Goal: Task Accomplishment & Management: Complete application form

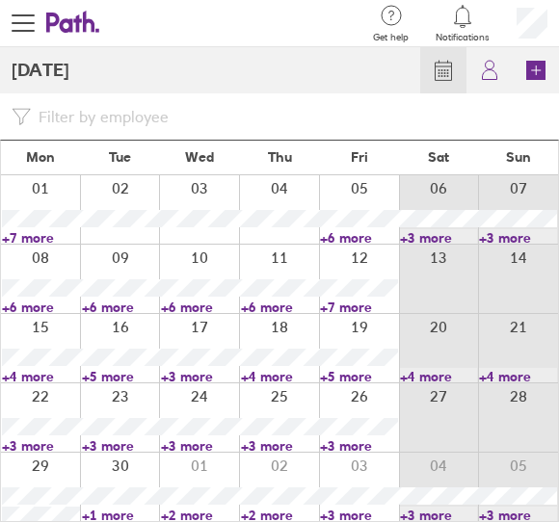
click at [48, 195] on div at bounding box center [40, 209] width 79 height 68
click at [47, 179] on div at bounding box center [40, 209] width 79 height 68
click at [49, 198] on div at bounding box center [40, 209] width 79 height 68
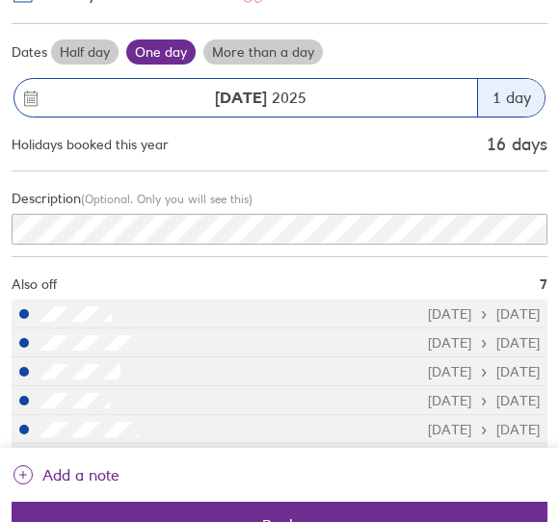
scroll to position [233, 0]
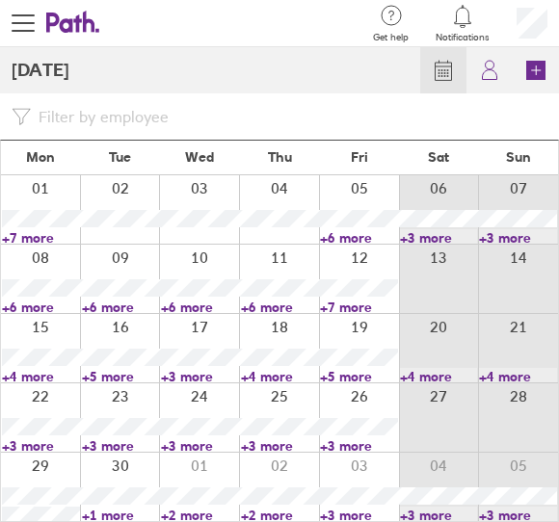
click at [45, 263] on div at bounding box center [40, 279] width 79 height 68
click at [43, 255] on div at bounding box center [40, 279] width 79 height 68
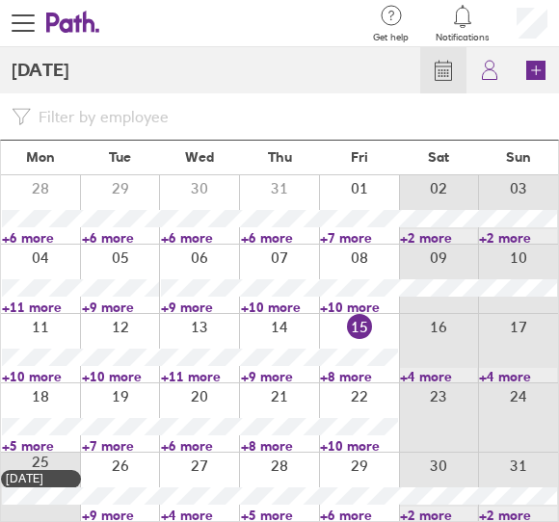
click at [50, 467] on div at bounding box center [40, 487] width 79 height 68
click at [41, 447] on link "+5 more" at bounding box center [41, 446] width 78 height 17
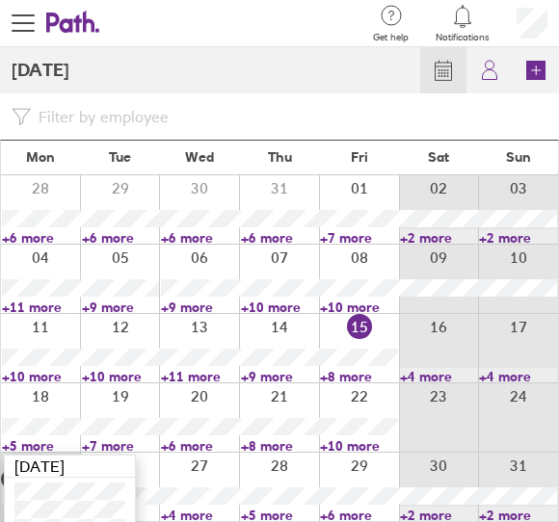
click at [41, 459] on div "[DATE]" at bounding box center [70, 467] width 130 height 22
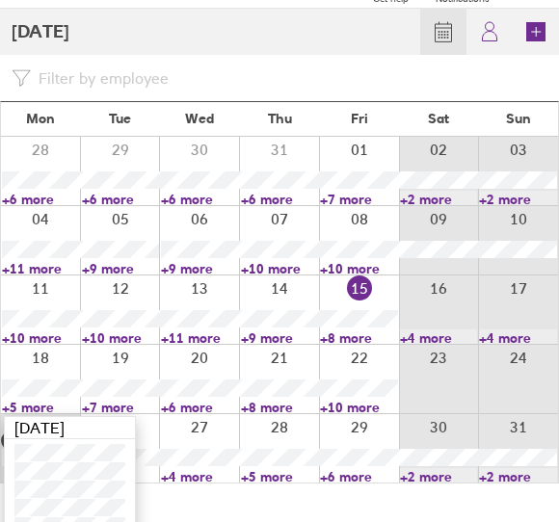
scroll to position [80, 0]
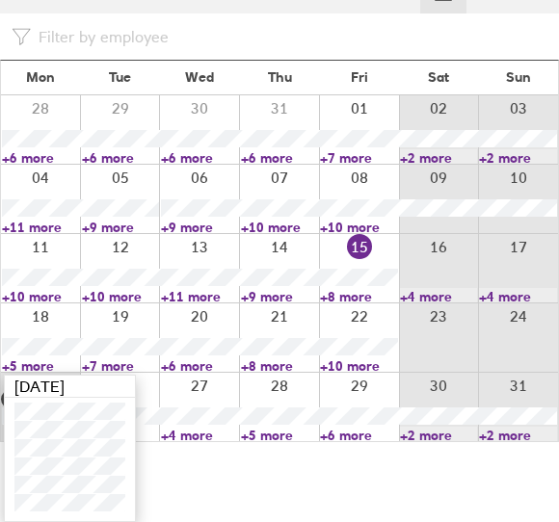
click at [324, 296] on link "+8 more" at bounding box center [359, 296] width 78 height 17
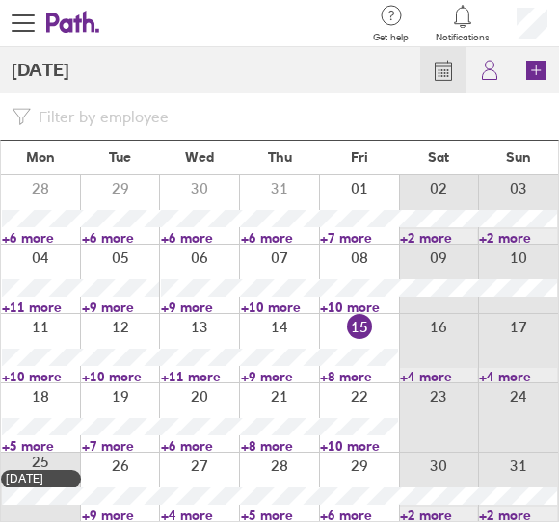
scroll to position [0, 0]
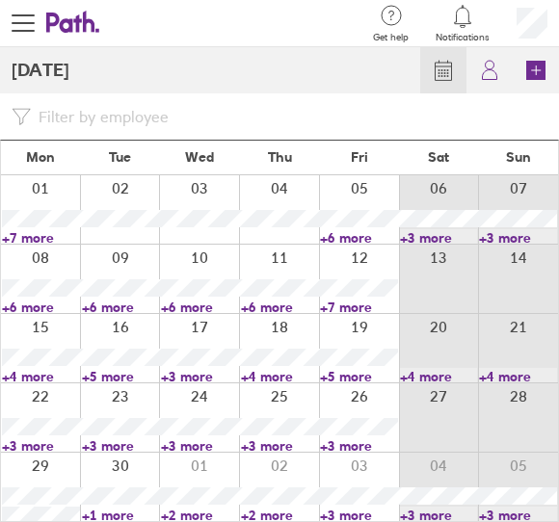
click at [31, 381] on link "+4 more" at bounding box center [41, 376] width 78 height 17
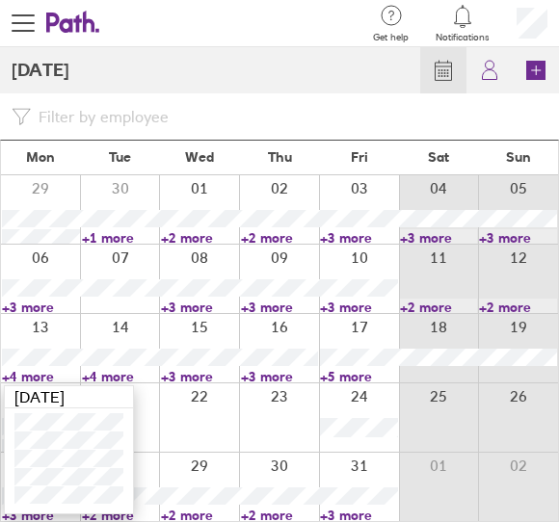
click at [62, 401] on div "[DATE]" at bounding box center [69, 397] width 128 height 22
click at [165, 4] on div at bounding box center [230, 23] width 261 height 47
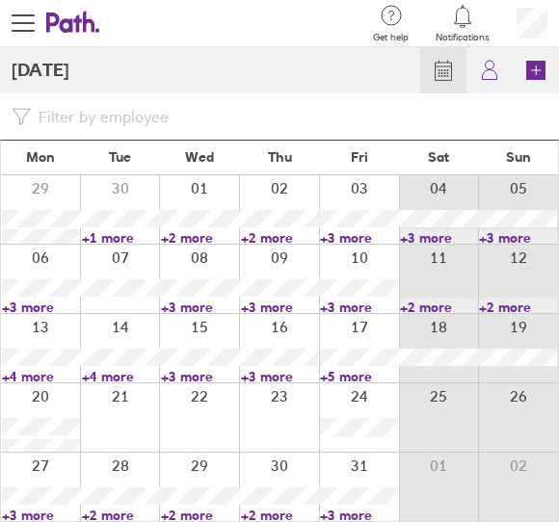
click at [360, 194] on div at bounding box center [359, 209] width 80 height 68
click at [363, 195] on div at bounding box center [359, 209] width 80 height 68
click at [357, 200] on div at bounding box center [359, 209] width 80 height 68
click at [40, 259] on div at bounding box center [40, 279] width 79 height 68
click at [42, 254] on div at bounding box center [40, 279] width 79 height 68
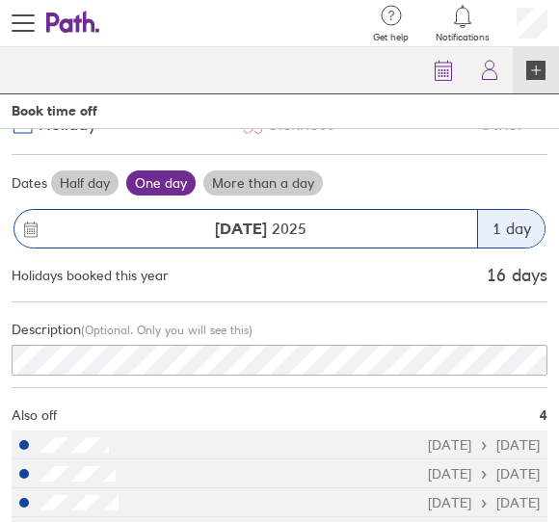
click at [180, 44] on div at bounding box center [230, 23] width 261 height 47
click at [223, 51] on div "Calendar My holidays Book" at bounding box center [285, 70] width 547 height 46
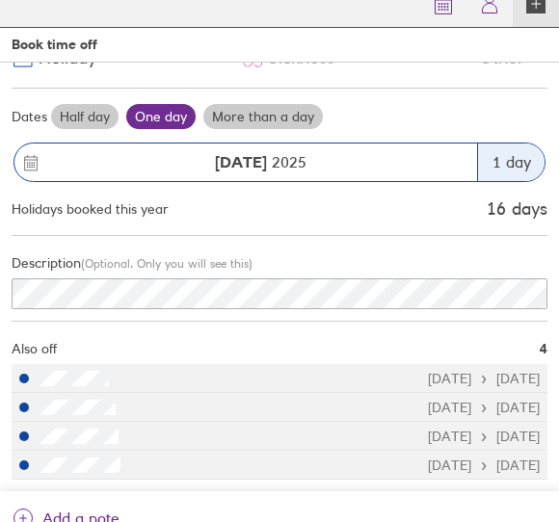
scroll to position [146, 0]
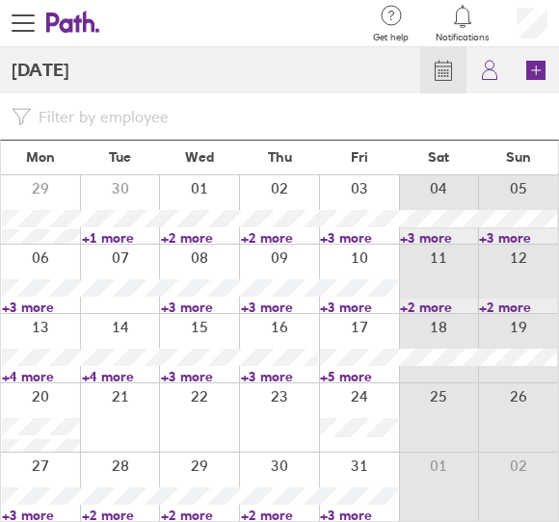
click at [45, 468] on div at bounding box center [40, 487] width 79 height 68
click at [45, 474] on div at bounding box center [40, 487] width 79 height 68
click at [52, 472] on div at bounding box center [40, 487] width 79 height 68
click at [122, 406] on div at bounding box center [120, 418] width 80 height 68
click at [123, 392] on div at bounding box center [120, 418] width 80 height 68
